Goal: Task Accomplishment & Management: Use online tool/utility

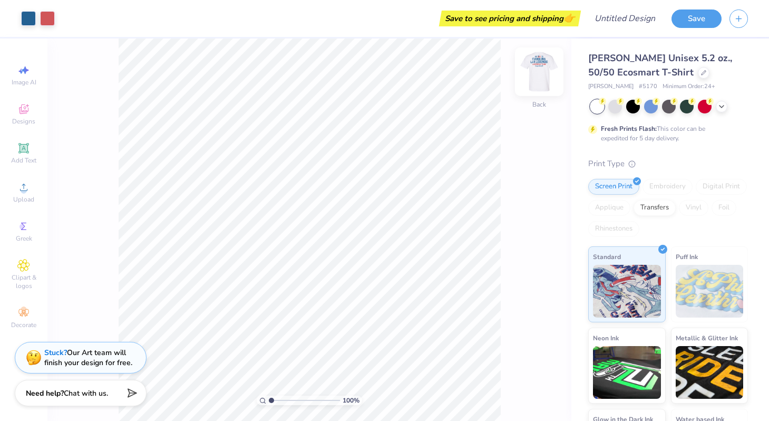
click at [550, 80] on img at bounding box center [539, 72] width 42 height 42
click at [550, 81] on img at bounding box center [539, 72] width 42 height 42
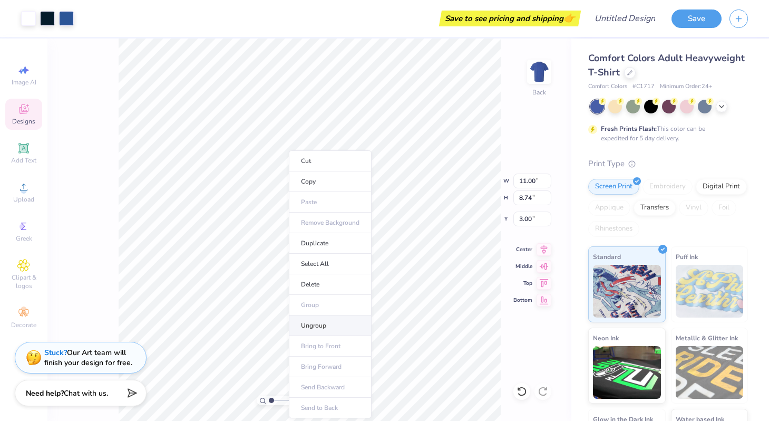
click at [330, 326] on li "Ungroup" at bounding box center [330, 325] width 83 height 21
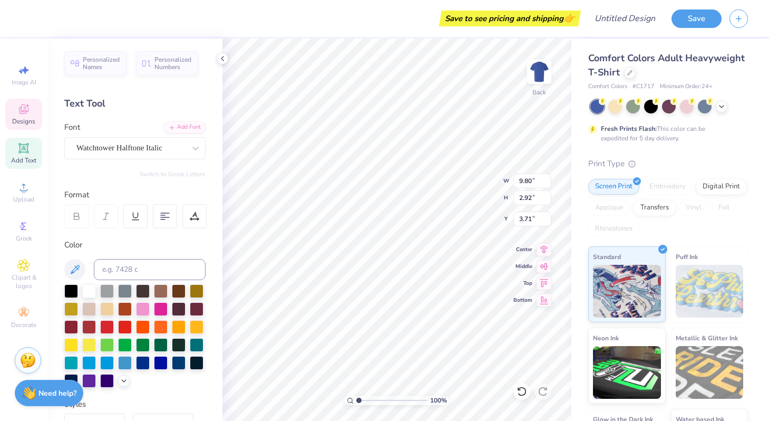
type textarea "Kappa Delta"
type input "6.79"
type input "11.89"
type input "2.59"
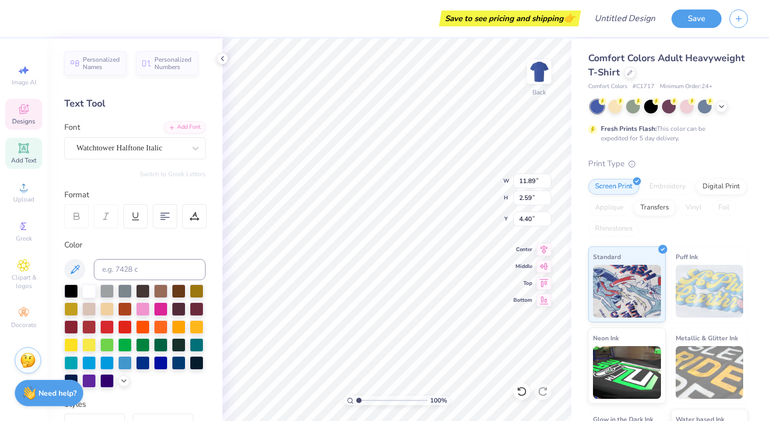
type input "4.50"
type input "4.87"
type input "0.45"
type input "3.00"
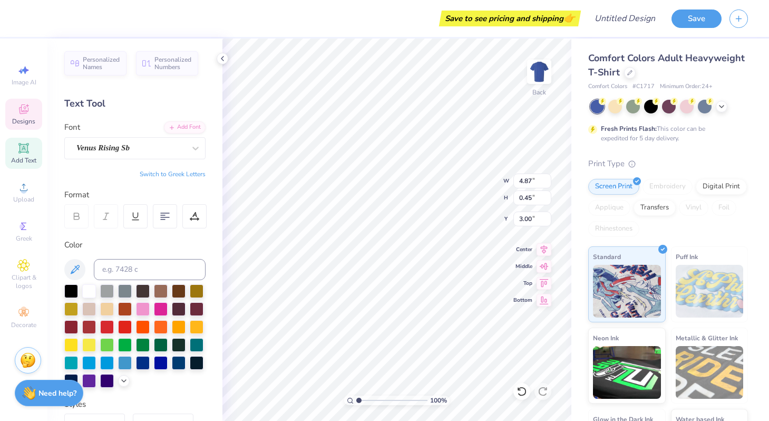
type textarea "Team"
type input "4.12"
type input "1.83"
type input "0.23"
type input "3.00"
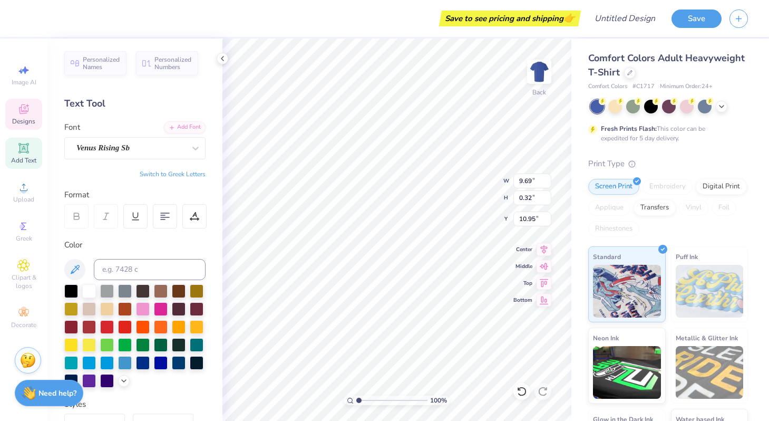
type textarea "Shamrock 2025"
type input "11.89"
type input "2.59"
type input "4.12"
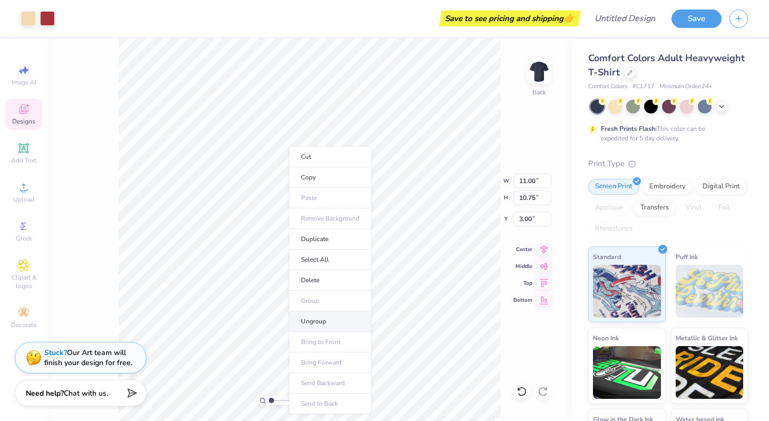
click at [324, 322] on li "Ungroup" at bounding box center [330, 321] width 83 height 21
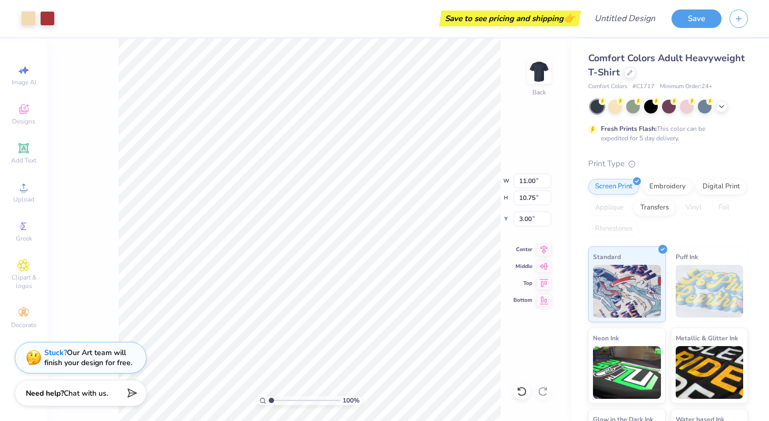
type input "11.00"
type input "10.75"
type input "3.00"
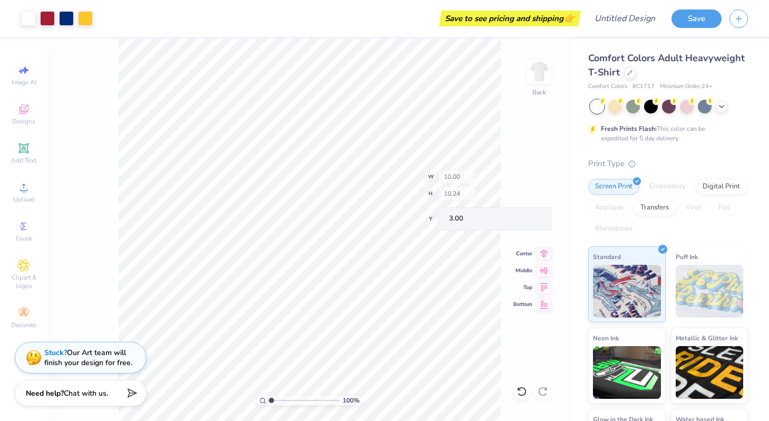
type input "3.84"
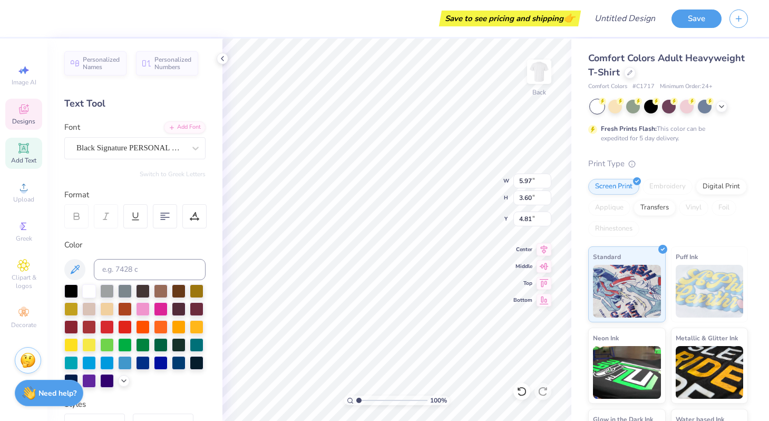
type input "5.97"
type input "3.60"
type input "4.81"
type input "10.00"
type input "3.84"
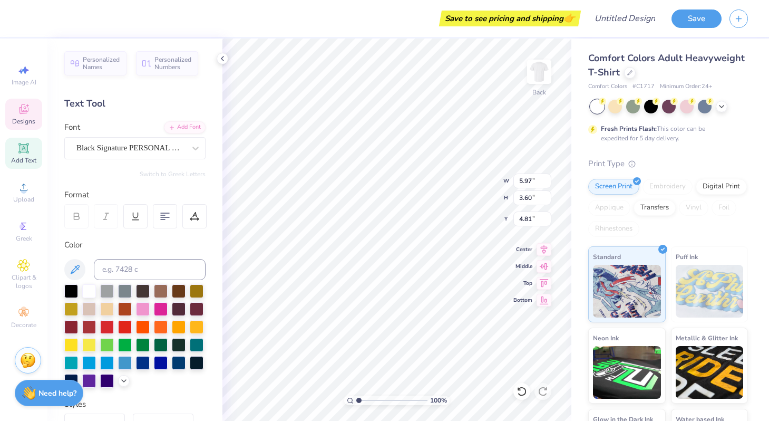
type input "3.00"
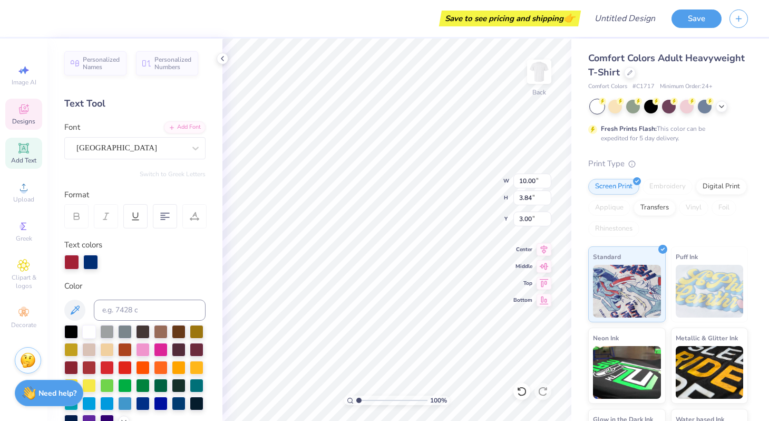
scroll to position [0, 1]
type textarea "team kappa delta"
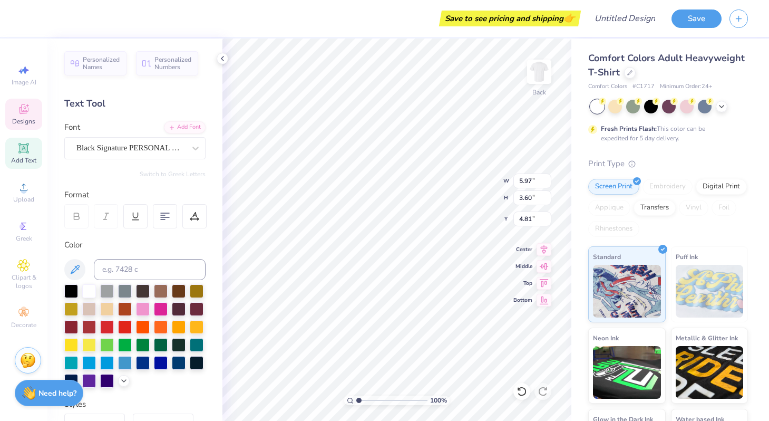
scroll to position [0, 1]
type textarea "Shamrock"
type input "6.51"
type input "3.54"
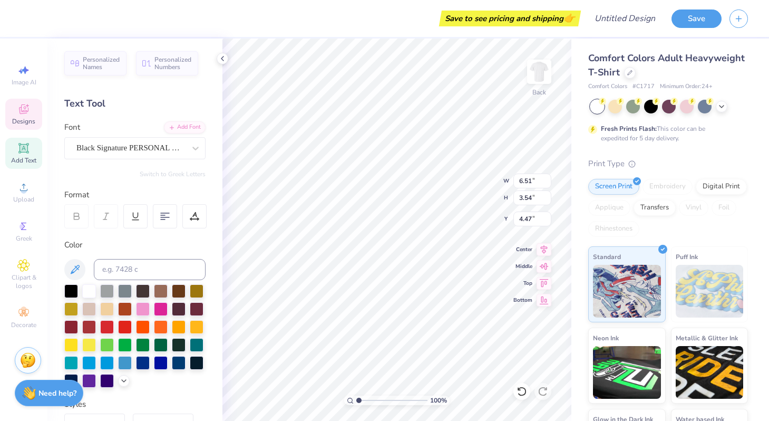
type input "4.47"
type input "4.54"
type input "1.56"
type input "8.08"
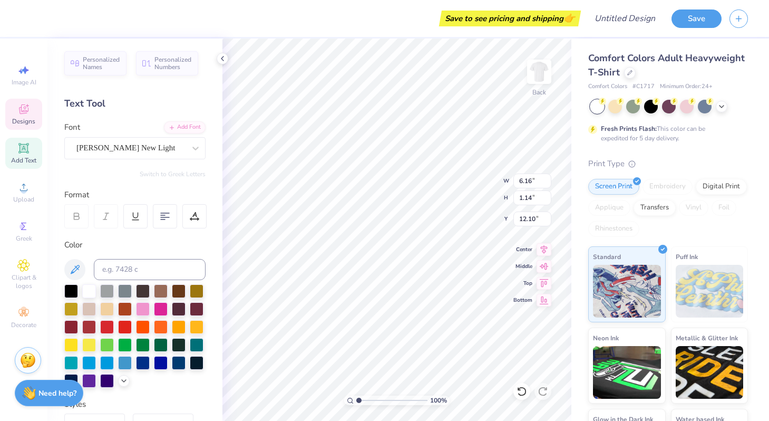
scroll to position [0, 0]
type textarea "S"
type textarea "Supporting PCAA"
click at [181, 150] on div "Belinda New Light" at bounding box center [130, 148] width 111 height 16
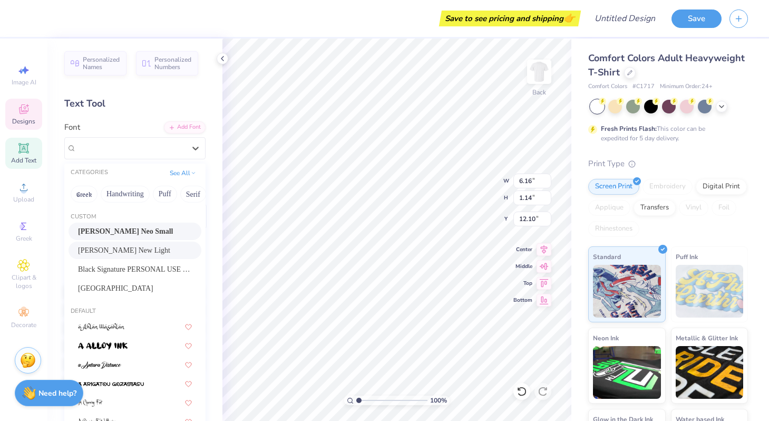
click at [156, 233] on div "Baskerville Neo Small" at bounding box center [135, 231] width 114 height 11
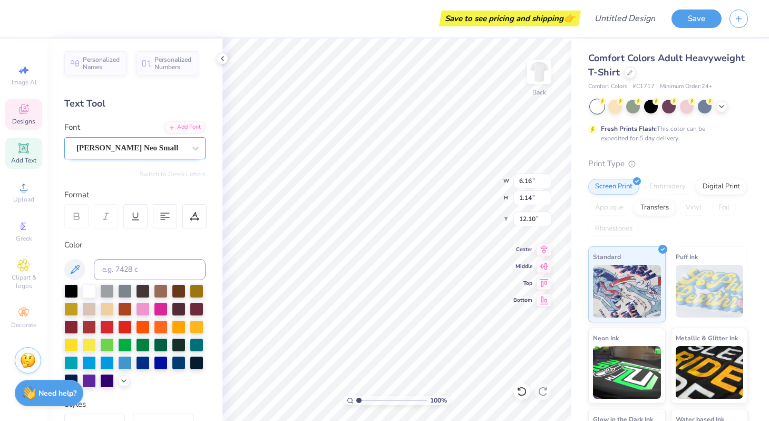
click at [152, 151] on div "Baskerville Neo Small" at bounding box center [130, 148] width 111 height 16
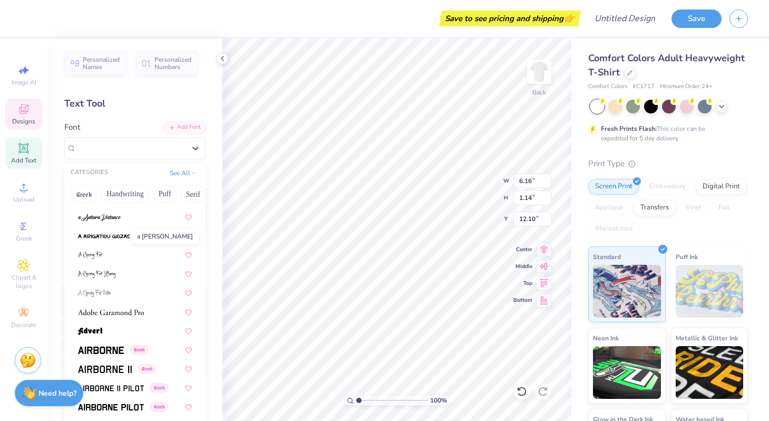
scroll to position [153, 0]
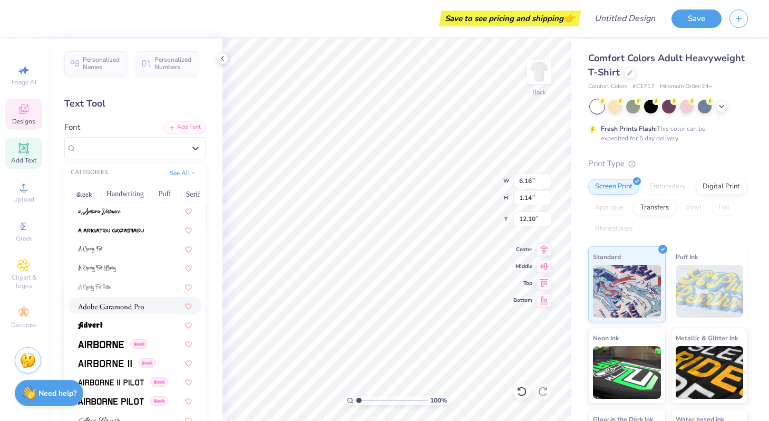
click at [115, 304] on img at bounding box center [111, 306] width 66 height 7
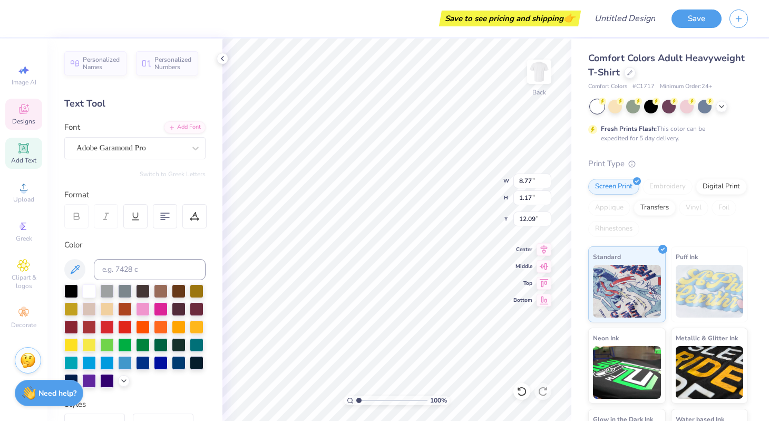
type input "4.81"
type input "0.64"
type input "12.62"
type input "12.50"
click at [723, 108] on icon at bounding box center [722, 105] width 8 height 8
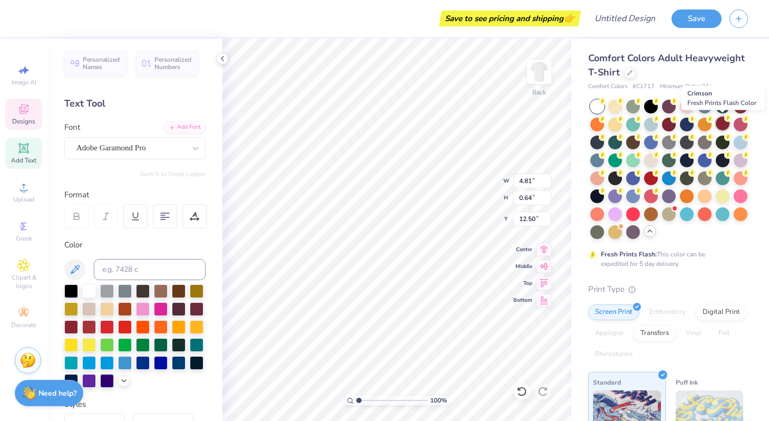
click at [725, 122] on div at bounding box center [723, 124] width 14 height 14
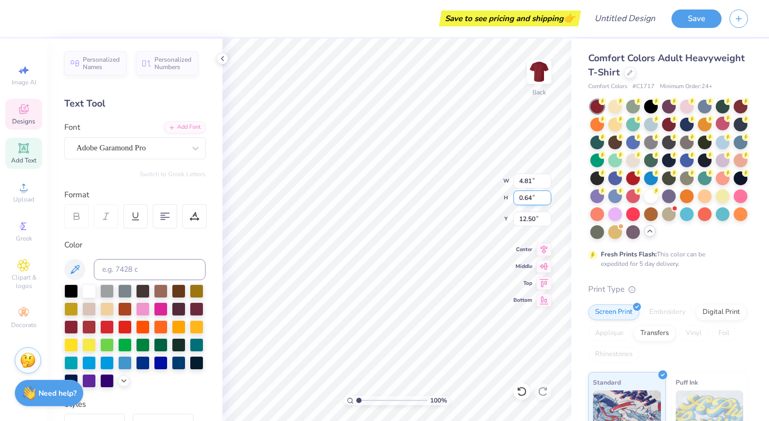
type input "9.97"
type input "3.84"
type input "3.00"
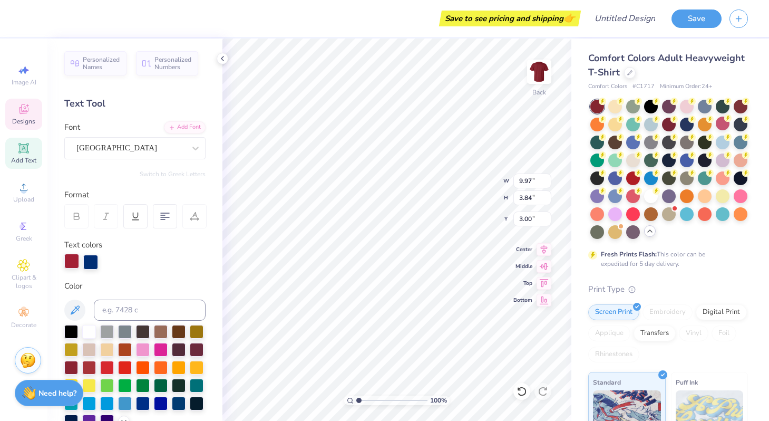
click at [74, 260] on div at bounding box center [71, 261] width 15 height 15
click at [83, 334] on div at bounding box center [89, 331] width 14 height 14
type input "6.51"
type input "3.54"
type input "4.54"
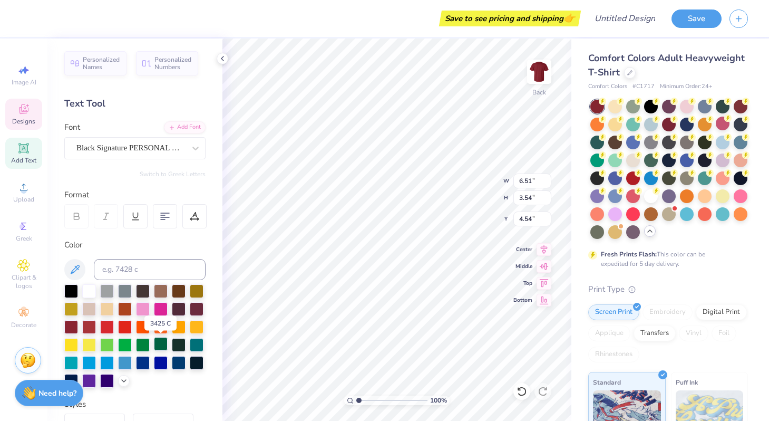
click at [158, 345] on div at bounding box center [161, 344] width 14 height 14
click at [674, 161] on div at bounding box center [669, 159] width 14 height 14
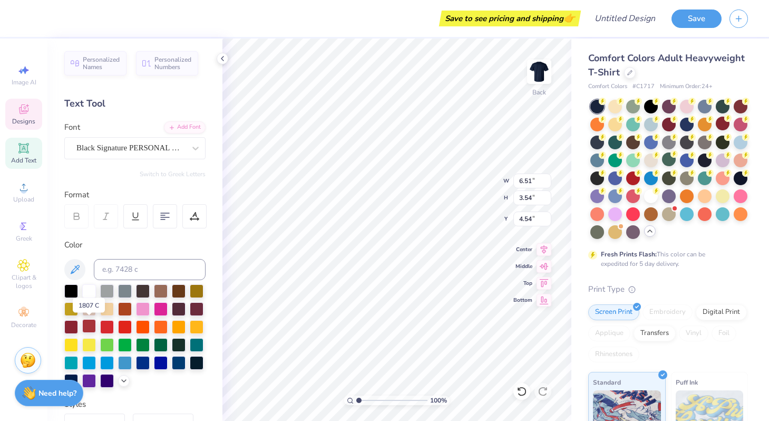
click at [84, 330] on div at bounding box center [89, 326] width 14 height 14
